Goal: Task Accomplishment & Management: Manage account settings

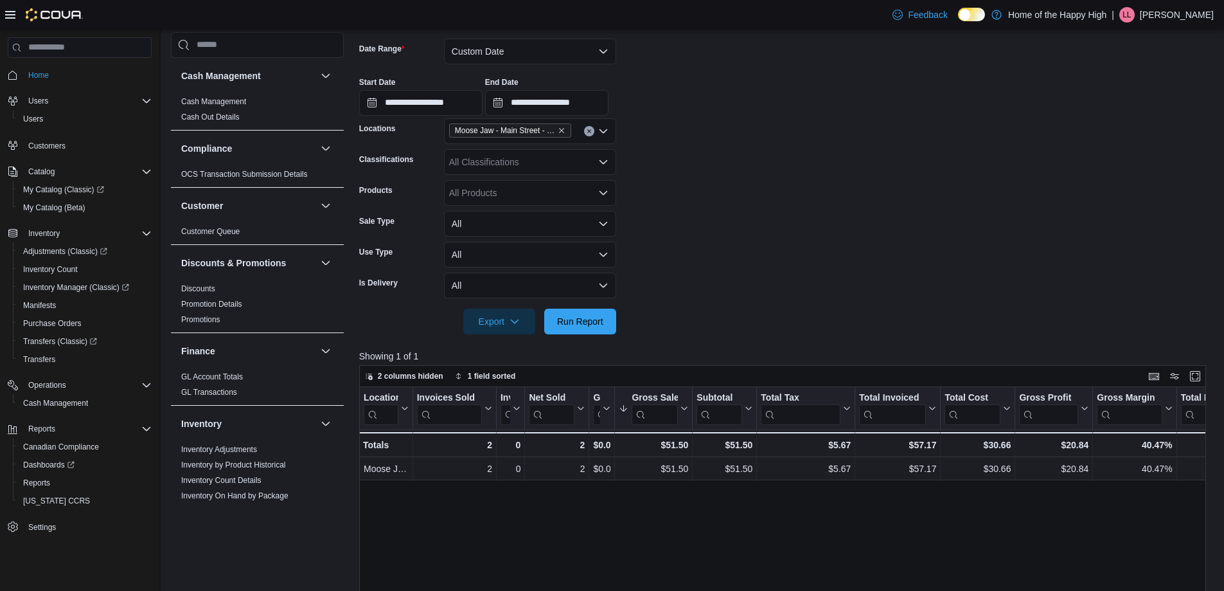
scroll to position [699, 0]
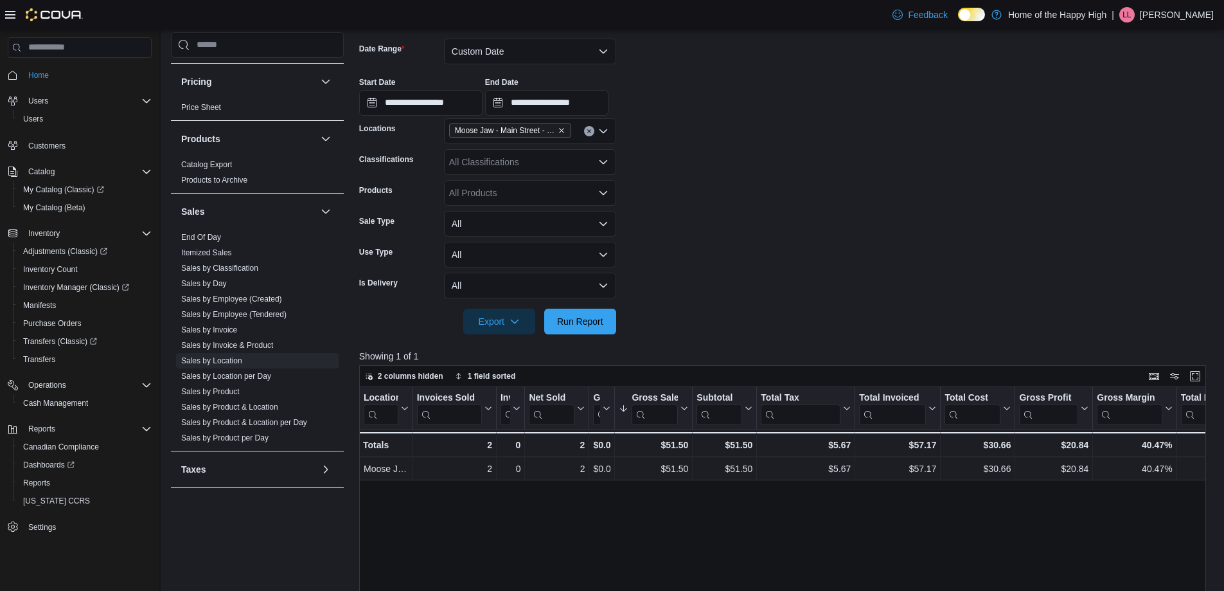
click at [1181, 15] on p "Lukas Leibel" at bounding box center [1177, 14] width 74 height 15
click at [1129, 127] on span "Sign Out" at bounding box center [1131, 126] width 35 height 13
